Goal: Task Accomplishment & Management: Use online tool/utility

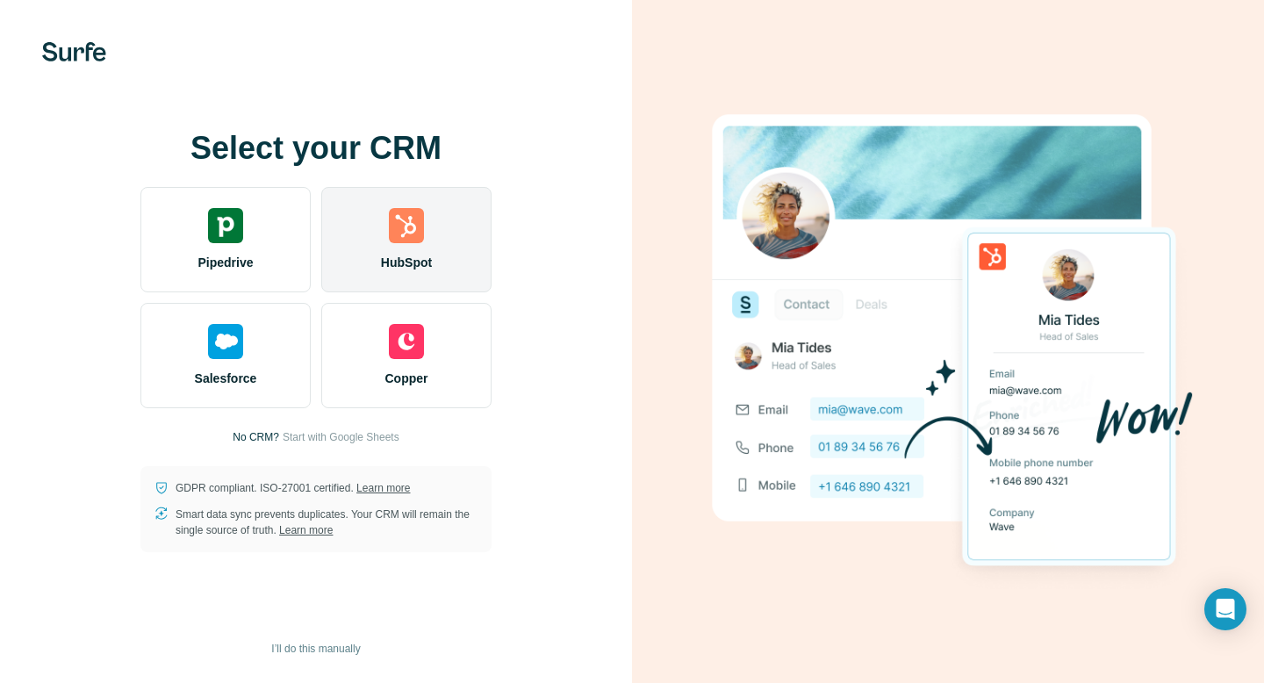
click at [425, 277] on div "HubSpot" at bounding box center [406, 239] width 170 height 105
click at [401, 248] on div "HubSpot" at bounding box center [406, 239] width 170 height 105
click at [389, 232] on img at bounding box center [406, 225] width 35 height 35
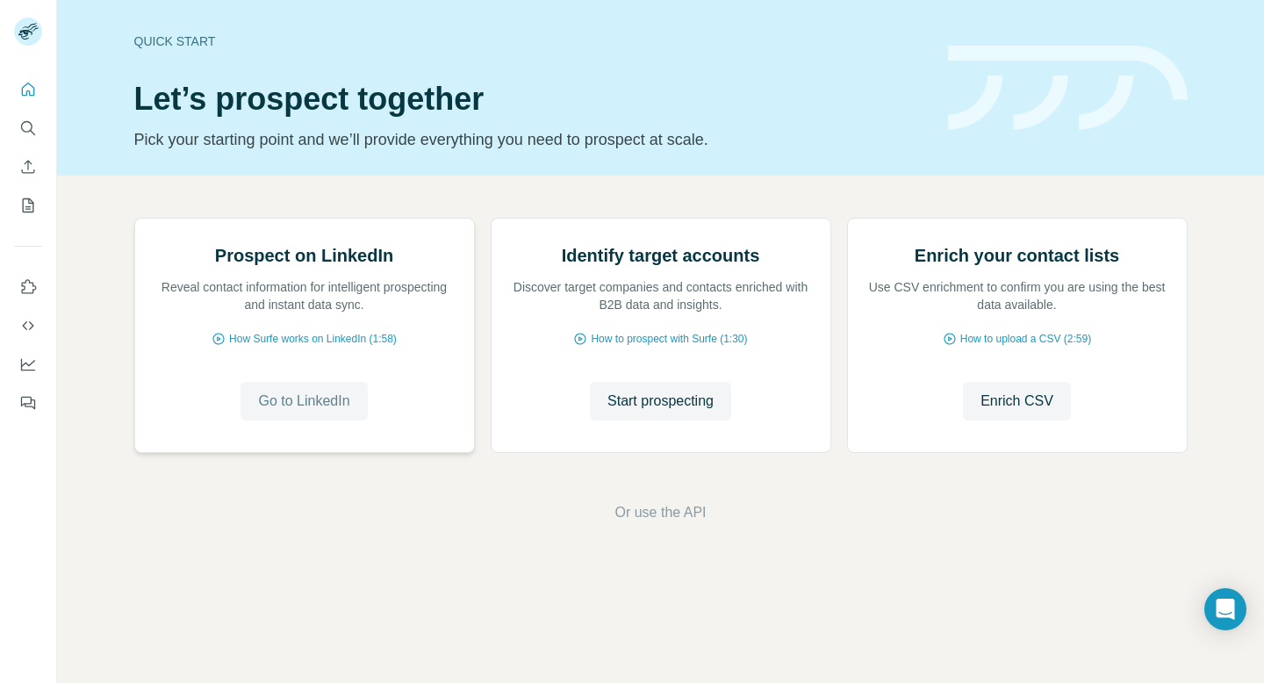
click at [320, 412] on span "Go to LinkedIn" at bounding box center [303, 401] width 91 height 21
